Goal: Navigation & Orientation: Find specific page/section

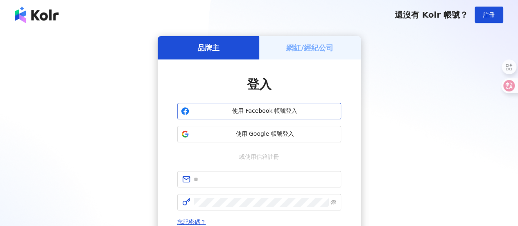
click at [230, 105] on button "使用 Facebook 帳號登入" at bounding box center [259, 111] width 164 height 16
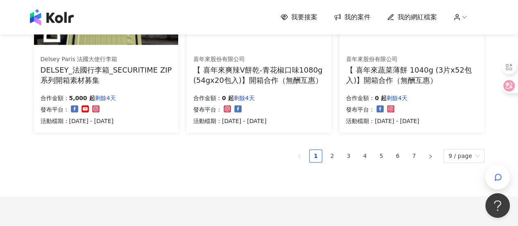
scroll to position [599, 0]
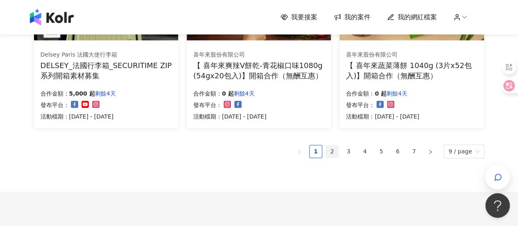
click at [334, 151] on link "2" at bounding box center [332, 151] width 12 height 12
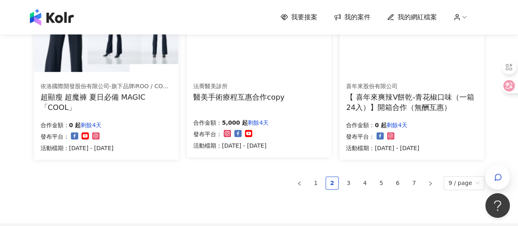
scroll to position [587, 0]
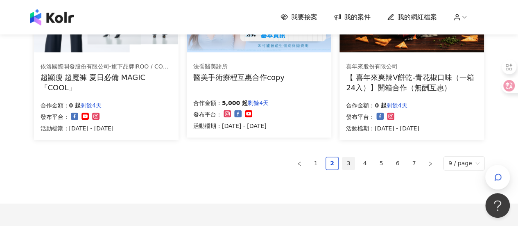
click at [355, 168] on link "3" at bounding box center [349, 163] width 12 height 12
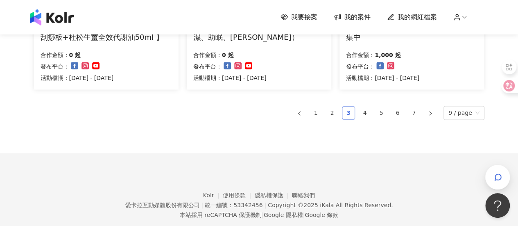
scroll to position [655, 0]
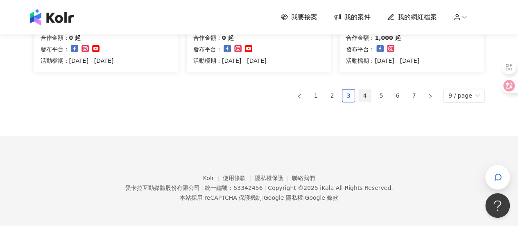
click at [367, 93] on link "4" at bounding box center [365, 95] width 12 height 12
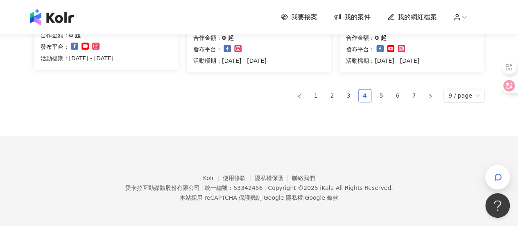
click at [367, 93] on link "4" at bounding box center [365, 95] width 12 height 12
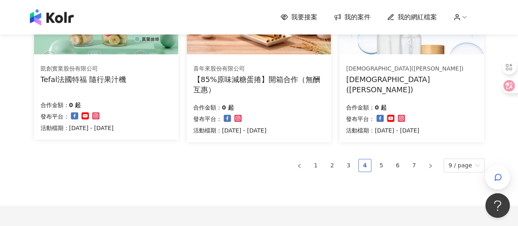
scroll to position [588, 0]
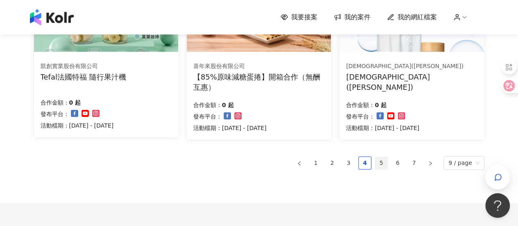
click at [382, 159] on link "5" at bounding box center [381, 163] width 12 height 12
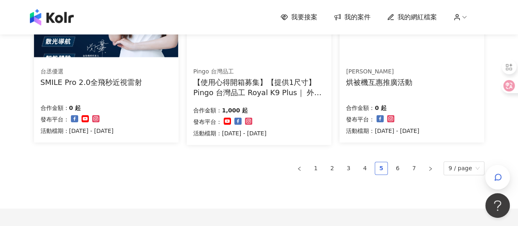
scroll to position [655, 0]
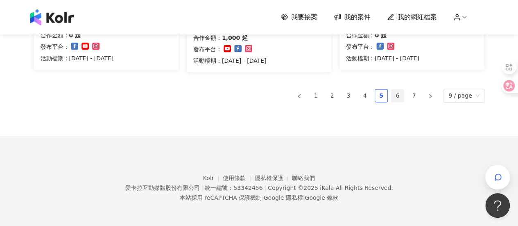
click at [404, 94] on link "6" at bounding box center [398, 95] width 12 height 12
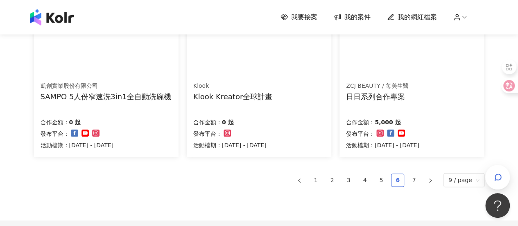
scroll to position [568, 0]
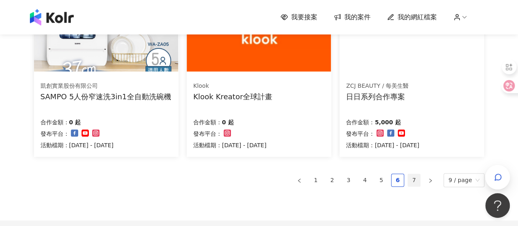
click at [417, 175] on link "7" at bounding box center [414, 180] width 12 height 12
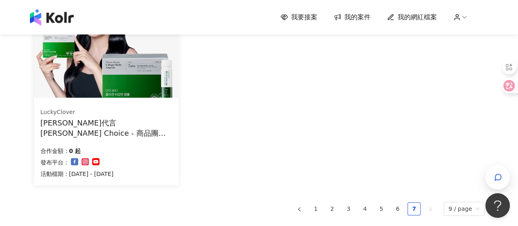
scroll to position [355, 0]
